Goal: Transaction & Acquisition: Purchase product/service

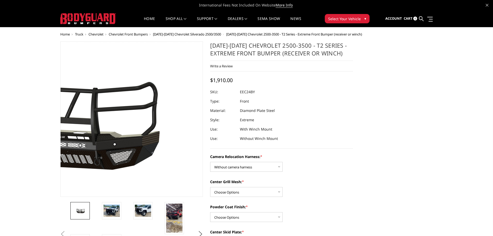
select select "3732"
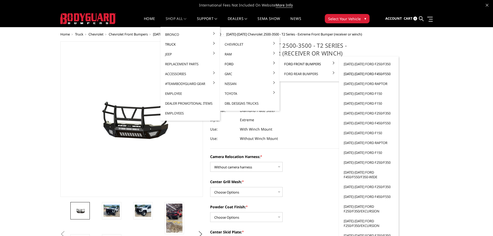
click at [363, 73] on link "[DATE]-[DATE] Ford F450/F550" at bounding box center [368, 74] width 55 height 10
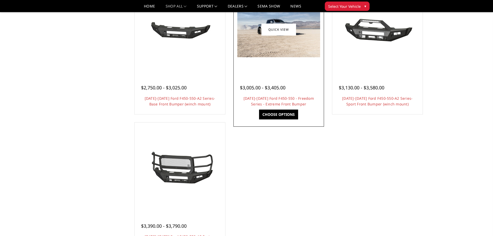
scroll to position [362, 0]
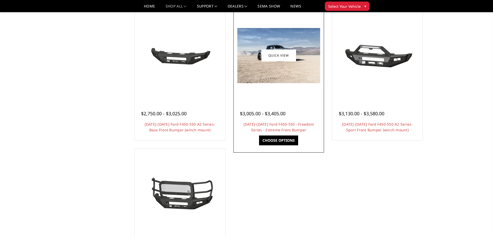
click at [273, 77] on img at bounding box center [278, 55] width 83 height 55
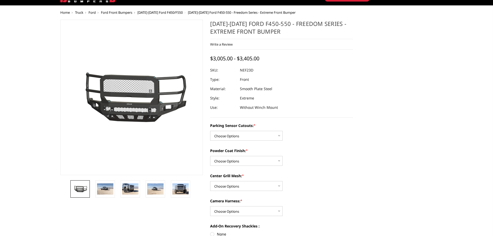
scroll to position [52, 0]
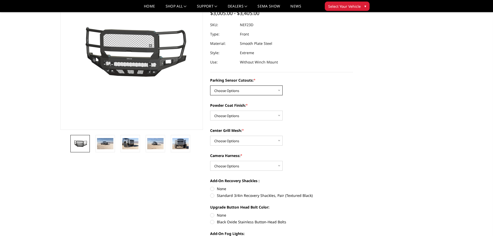
click at [274, 92] on select "Choose Options No - Without Parking Sensor Cutouts Yes - With Parking Sensor Cu…" at bounding box center [246, 90] width 72 height 10
select select "2591"
click at [210, 85] on select "Choose Options No - Without Parking Sensor Cutouts Yes - With Parking Sensor Cu…" at bounding box center [246, 90] width 72 height 10
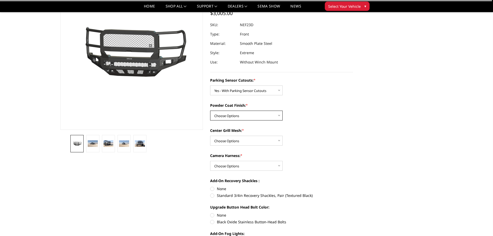
click at [263, 117] on select "Choose Options Bare Metal Textured Black Powder Coat" at bounding box center [246, 115] width 72 height 10
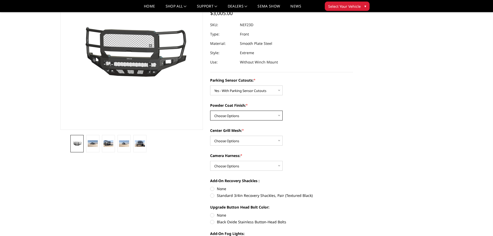
select select "2593"
click at [210, 110] on select "Choose Options Bare Metal Textured Black Powder Coat" at bounding box center [246, 115] width 72 height 10
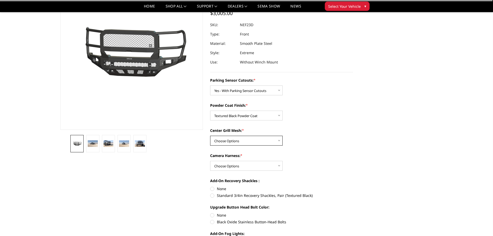
click at [266, 141] on select "Choose Options With Center Grill Mesh Without Center Grill Mesh" at bounding box center [246, 141] width 72 height 10
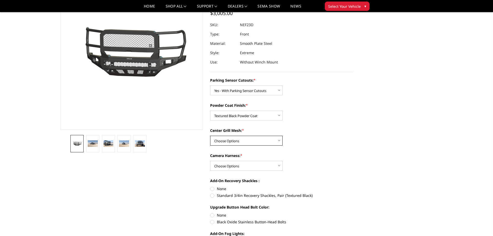
select select "2594"
click at [210, 136] on select "Choose Options With Center Grill Mesh Without Center Grill Mesh" at bounding box center [246, 141] width 72 height 10
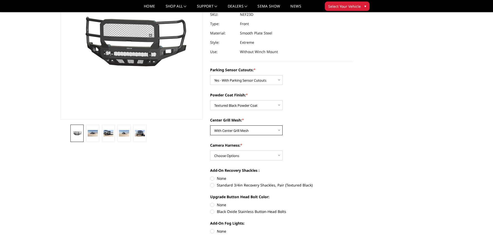
scroll to position [78, 0]
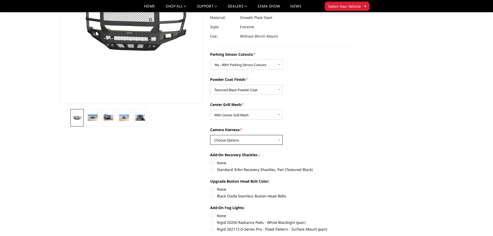
click at [270, 135] on select "Choose Options WITH Camera Harness WITHOUT Camera Harness" at bounding box center [246, 140] width 72 height 10
select select "2596"
click at [210, 135] on select "Choose Options WITH Camera Harness WITHOUT Camera Harness" at bounding box center [246, 140] width 72 height 10
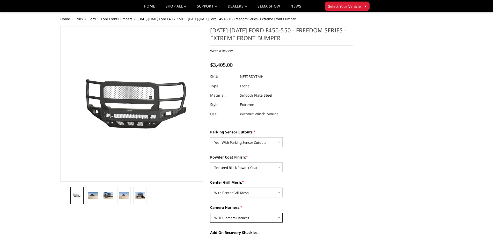
scroll to position [26, 0]
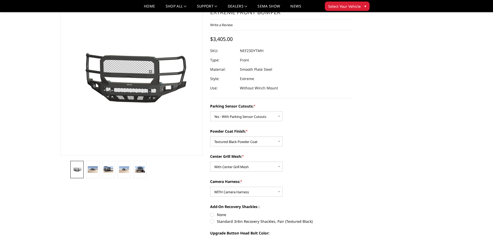
click at [212, 214] on label "None" at bounding box center [281, 214] width 143 height 5
click at [210, 212] on input "None" at bounding box center [210, 212] width 0 height 0
radio input "true"
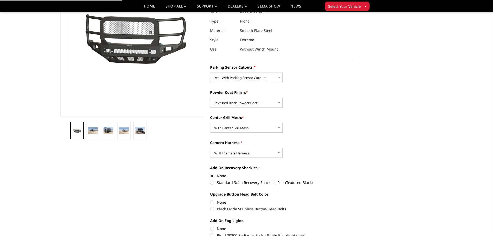
scroll to position [129, 0]
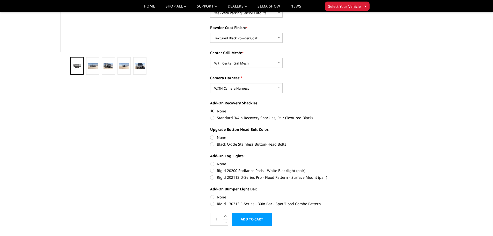
click at [212, 144] on label "Black Oxide Stainless Button-Head Bolts" at bounding box center [281, 143] width 143 height 5
click at [353, 135] on input "Black Oxide Stainless Button-Head Bolts" at bounding box center [353, 135] width 0 height 0
radio input "true"
click at [212, 165] on label "None" at bounding box center [281, 163] width 143 height 5
click at [210, 161] on input "None" at bounding box center [210, 161] width 0 height 0
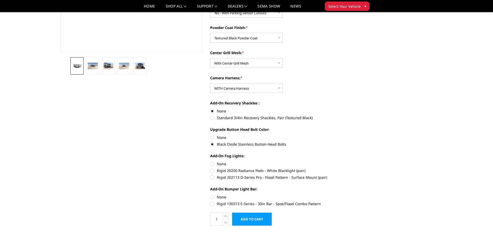
radio input "true"
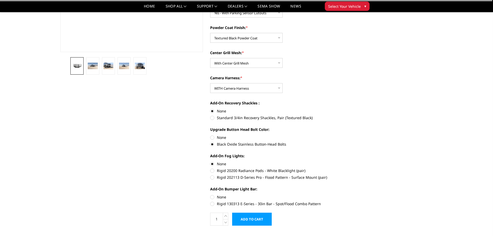
click at [211, 195] on label "None" at bounding box center [281, 196] width 143 height 5
click at [210, 194] on input "None" at bounding box center [210, 194] width 0 height 0
radio input "true"
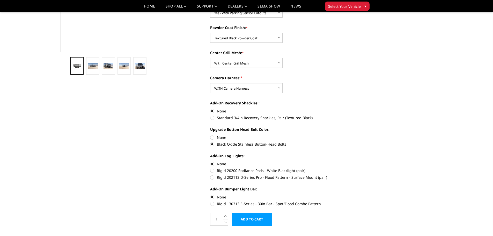
scroll to position [26, 0]
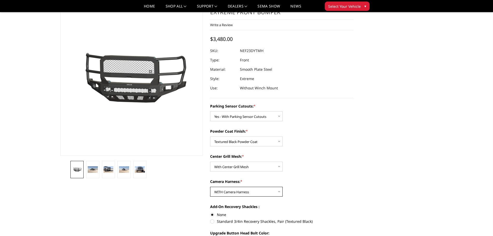
click at [266, 190] on select "Choose Options WITH Camera Harness WITHOUT Camera Harness" at bounding box center [246, 192] width 72 height 10
select select "2597"
click at [210, 187] on select "Choose Options WITH Camera Harness WITHOUT Camera Harness" at bounding box center [246, 192] width 72 height 10
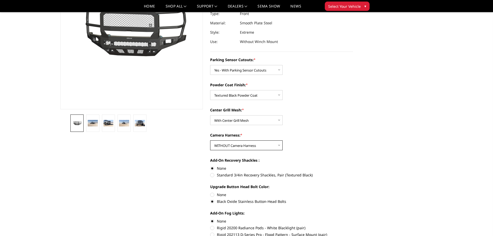
scroll to position [78, 0]
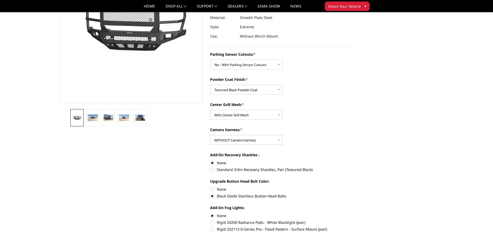
click at [214, 189] on label "None" at bounding box center [281, 188] width 143 height 5
click at [210, 187] on input "None" at bounding box center [210, 186] width 0 height 0
radio input "true"
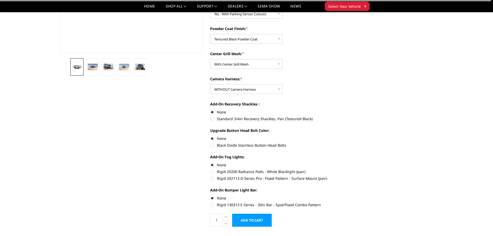
scroll to position [181, 0]
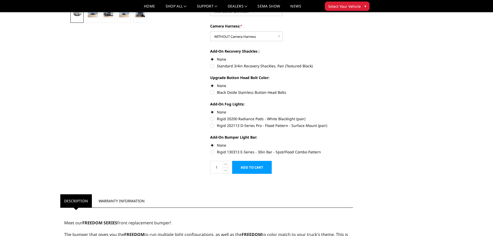
click at [257, 166] on input "Add to Cart" at bounding box center [252, 167] width 40 height 13
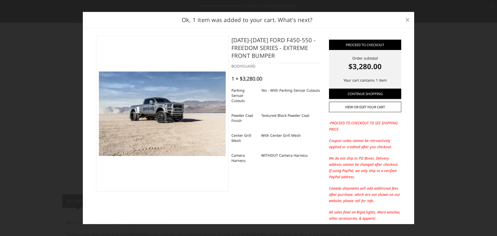
click at [405, 20] on span "×" at bounding box center [407, 19] width 5 height 11
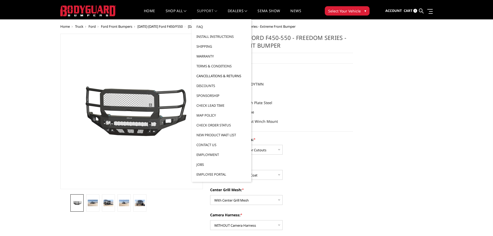
scroll to position [0, 0]
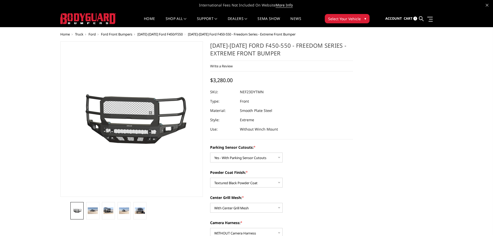
click at [315, 70] on div "Write a Review Write a Review × 2023-2025 Ford F450-550 - Freedom Series - Extr…" at bounding box center [281, 66] width 143 height 11
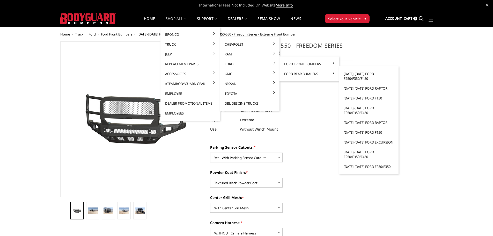
click at [357, 78] on link "[DATE]-[DATE] Ford F250/F350/F450" at bounding box center [368, 76] width 55 height 14
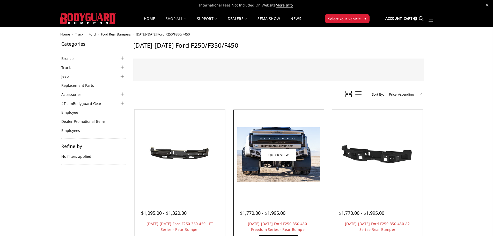
click at [286, 179] on img at bounding box center [278, 154] width 83 height 55
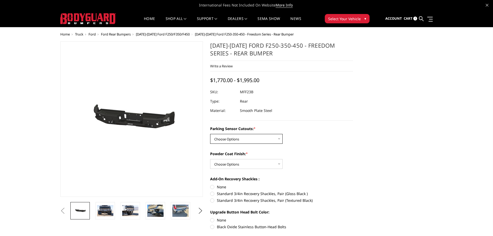
click at [269, 137] on select "Choose Options No - Without Parking Sensor Cutouts Yes - With Parking Sensor Cu…" at bounding box center [246, 139] width 72 height 10
select select "2559"
click at [210, 134] on select "Choose Options No - Without Parking Sensor Cutouts Yes - With Parking Sensor Cu…" at bounding box center [246, 139] width 72 height 10
click at [254, 164] on select "Choose Options Bare Metal Textured Black Powder Coat" at bounding box center [246, 164] width 72 height 10
select select "2560"
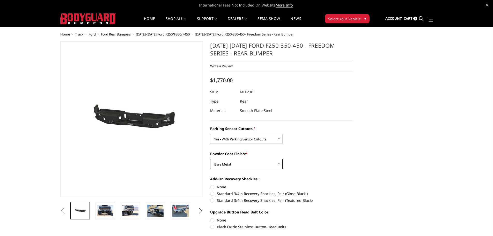
click at [210, 159] on select "Choose Options Bare Metal Textured Black Powder Coat" at bounding box center [246, 164] width 72 height 10
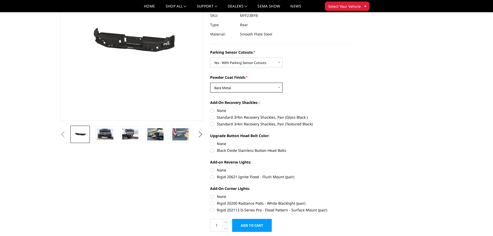
scroll to position [52, 0]
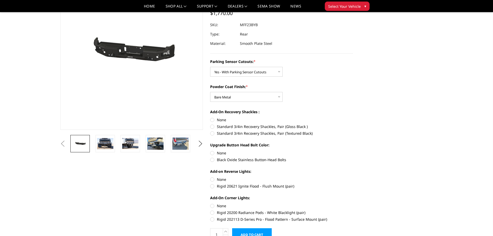
click at [212, 120] on label "None" at bounding box center [281, 119] width 143 height 5
click at [210, 117] on input "None" at bounding box center [210, 117] width 0 height 0
radio input "true"
click at [213, 179] on label "None" at bounding box center [281, 178] width 143 height 5
click at [210, 177] on input "None" at bounding box center [210, 176] width 0 height 0
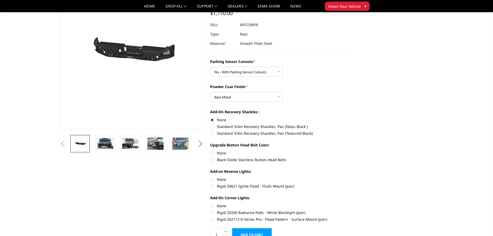
radio input "true"
click at [212, 204] on label "None" at bounding box center [281, 205] width 143 height 5
click at [210, 203] on input "None" at bounding box center [210, 203] width 0 height 0
radio input "true"
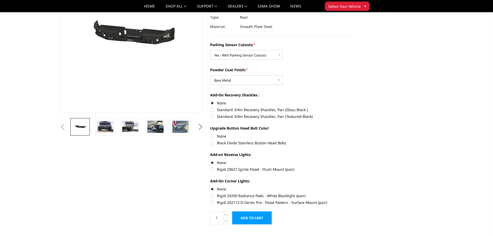
scroll to position [78, 0]
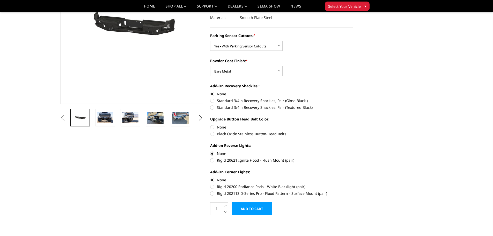
click at [212, 135] on label "Black Oxide Stainless Button-Head Bolts" at bounding box center [281, 133] width 143 height 5
click at [353, 124] on input "Black Oxide Stainless Button-Head Bolts" at bounding box center [353, 124] width 0 height 0
radio input "true"
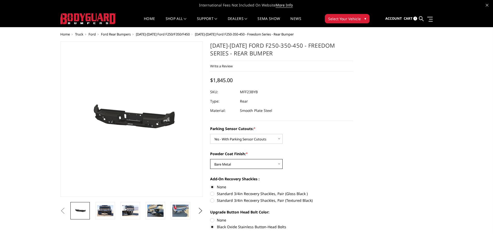
click at [253, 166] on select "Choose Options Bare Metal Textured Black Powder Coat" at bounding box center [246, 164] width 72 height 10
click at [212, 220] on label "None" at bounding box center [281, 219] width 143 height 5
click at [210, 217] on input "None" at bounding box center [210, 217] width 0 height 0
radio input "true"
